Goal: Task Accomplishment & Management: Manage account settings

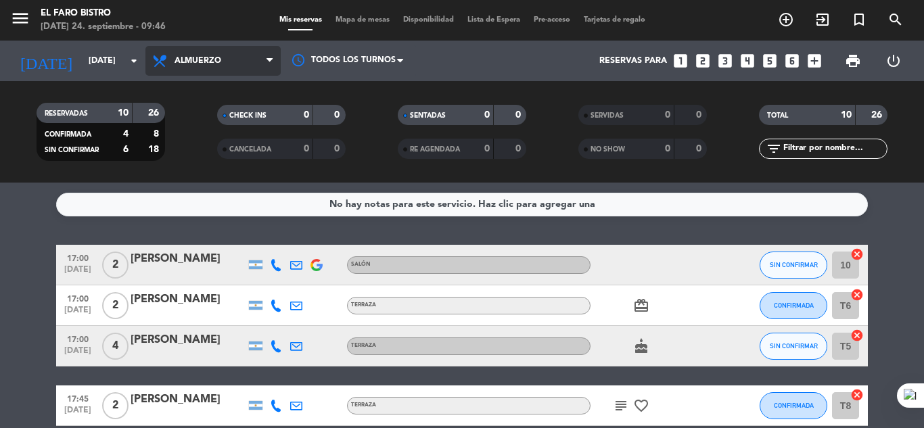
click at [202, 56] on span "Almuerzo" at bounding box center [198, 60] width 47 height 9
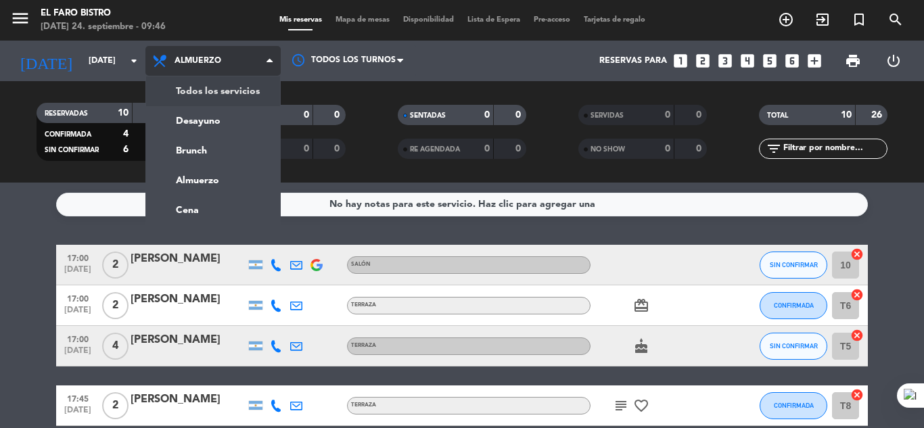
click at [228, 97] on div "menu El Faro Bistro [DATE] 24. septiembre - 09:46 Mis reservas Mapa de mesas Di…" at bounding box center [462, 91] width 924 height 183
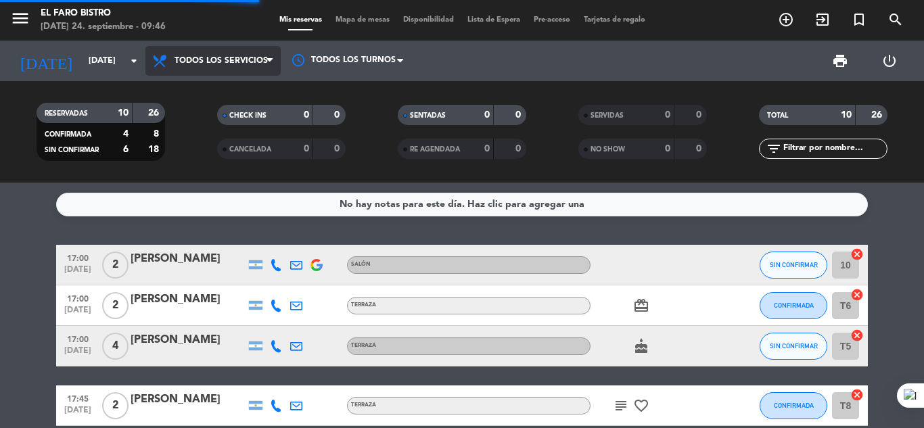
click at [220, 55] on span "Todos los servicios" at bounding box center [212, 61] width 135 height 30
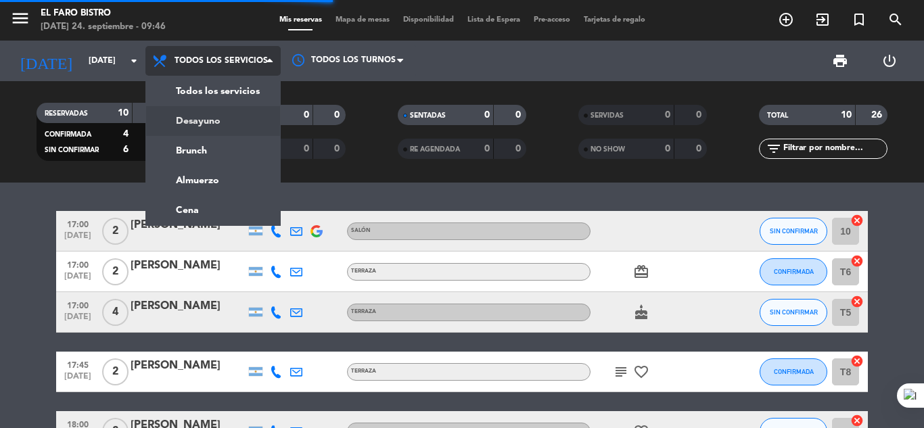
click at [203, 120] on div "menu El Faro Bistro [DATE] 24. septiembre - 09:46 Mis reservas Mapa de mesas Di…" at bounding box center [462, 91] width 924 height 183
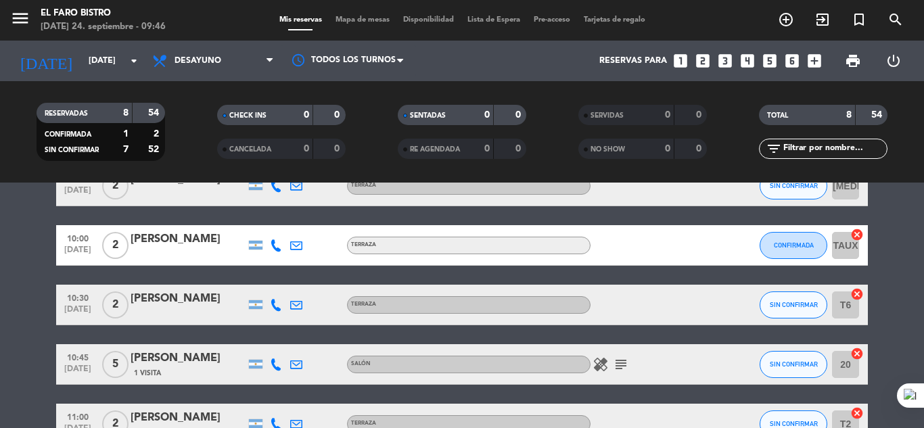
scroll to position [323, 0]
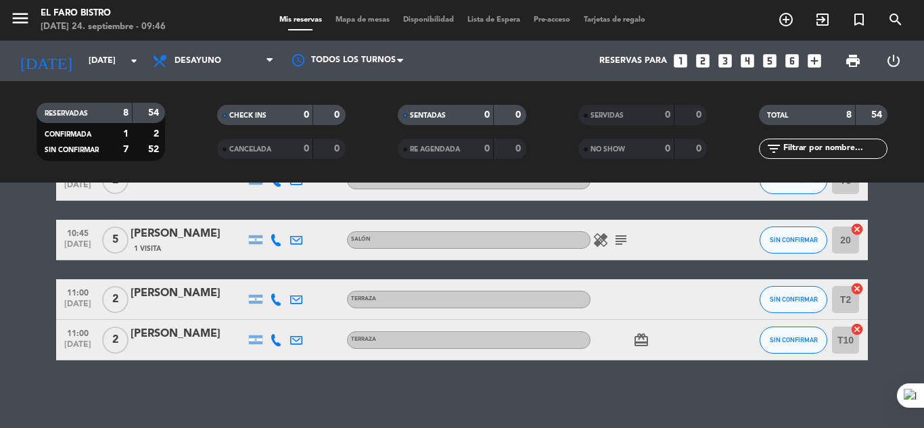
click at [614, 244] on icon "subject" at bounding box center [621, 240] width 16 height 16
click at [858, 62] on span "print" at bounding box center [853, 61] width 16 height 16
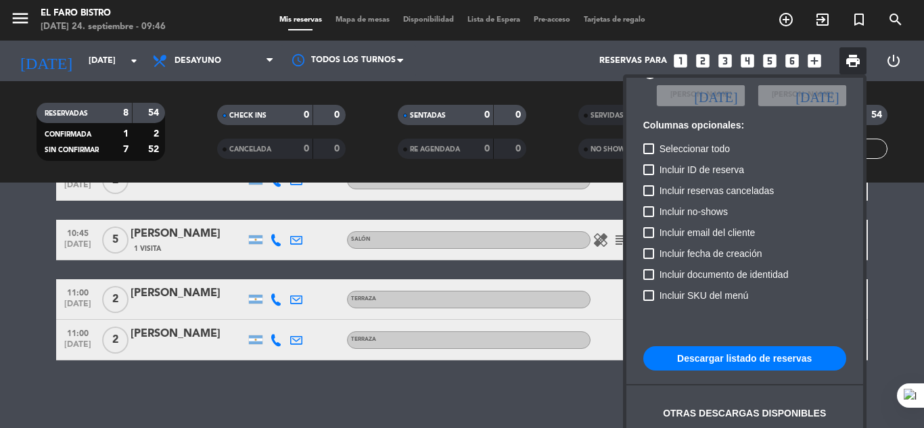
scroll to position [83, 0]
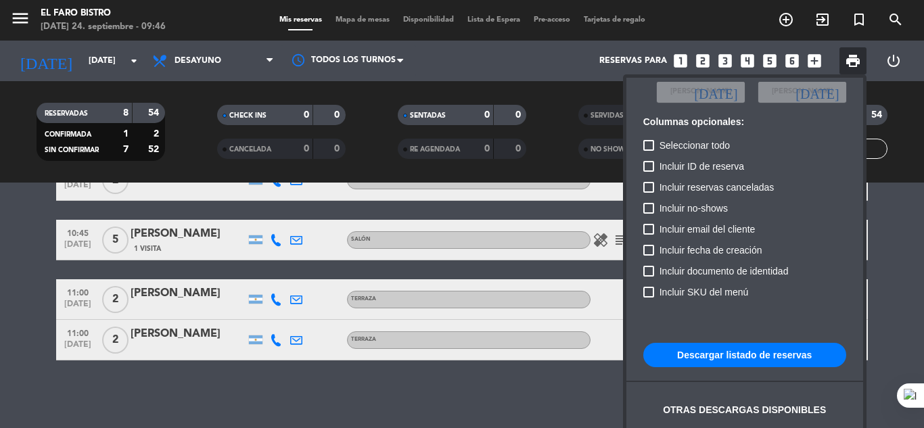
click at [752, 357] on button "Descargar listado de reservas" at bounding box center [744, 355] width 203 height 24
click at [0, 258] on div at bounding box center [462, 214] width 924 height 428
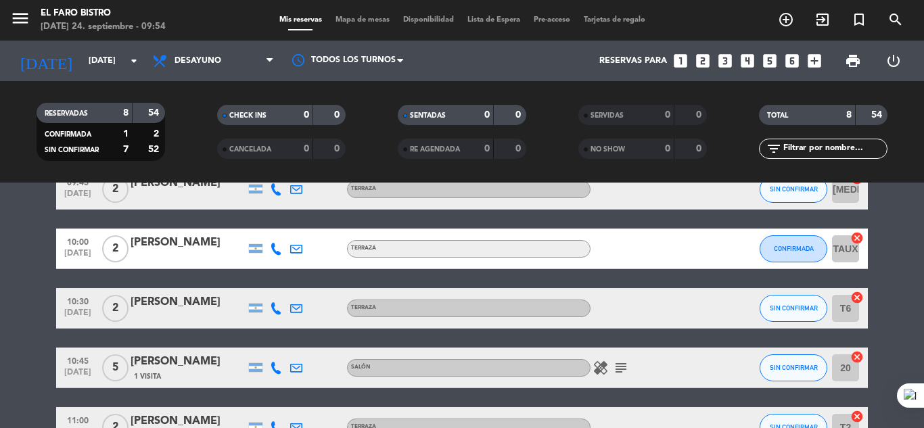
scroll to position [187, 0]
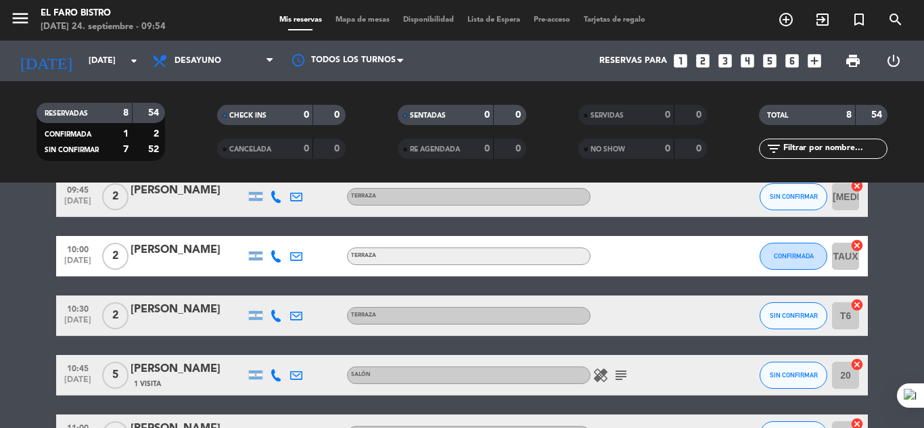
click at [618, 375] on icon "subject" at bounding box center [621, 375] width 16 height 16
click at [599, 372] on icon "healing" at bounding box center [601, 375] width 16 height 16
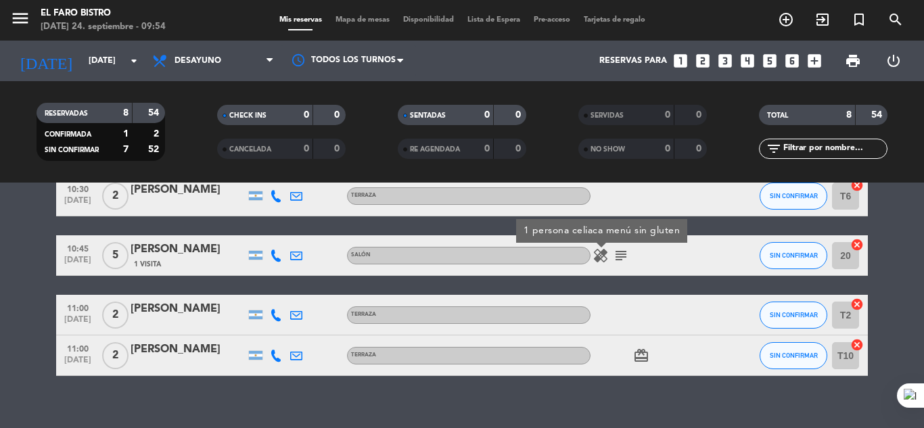
scroll to position [323, 0]
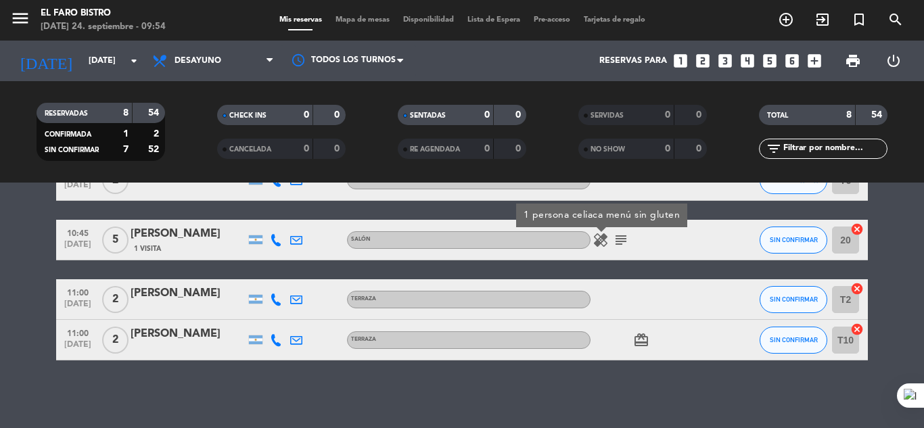
click at [610, 234] on div "healing 1 persona celiaca menú sin gluten subject" at bounding box center [652, 240] width 122 height 40
click at [616, 241] on icon "subject" at bounding box center [621, 240] width 16 height 16
